Goal: Find specific page/section: Find specific page/section

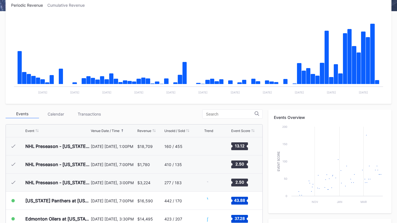
scroll to position [54, 0]
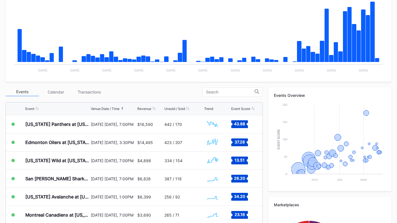
click at [90, 92] on div "Transactions" at bounding box center [88, 92] width 33 height 9
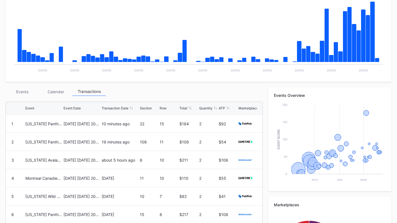
scroll to position [0, 0]
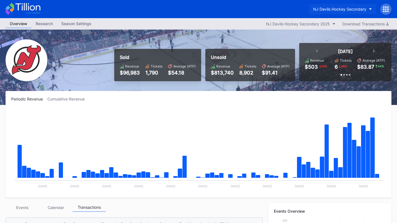
click at [363, 11] on div "NJ Devils Hockey Secondary" at bounding box center [339, 9] width 53 height 5
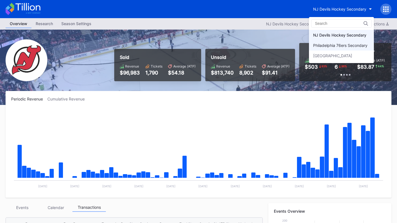
click at [345, 41] on div "Philadelphia 76ers Secondary" at bounding box center [341, 45] width 65 height 10
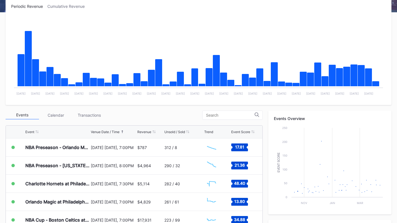
scroll to position [0, 0]
click at [90, 113] on div "Transactions" at bounding box center [88, 115] width 33 height 9
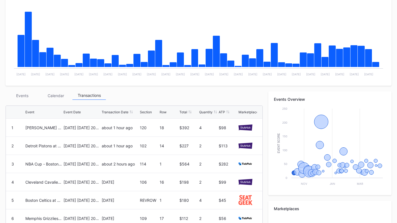
scroll to position [116, 0]
